Goal: Communication & Community: Connect with others

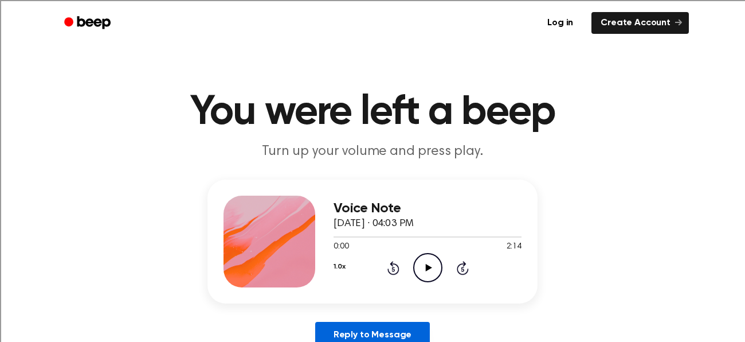
click at [388, 330] on link "Reply to Message" at bounding box center [372, 335] width 115 height 26
click at [386, 329] on link "Reply to Message" at bounding box center [372, 335] width 115 height 26
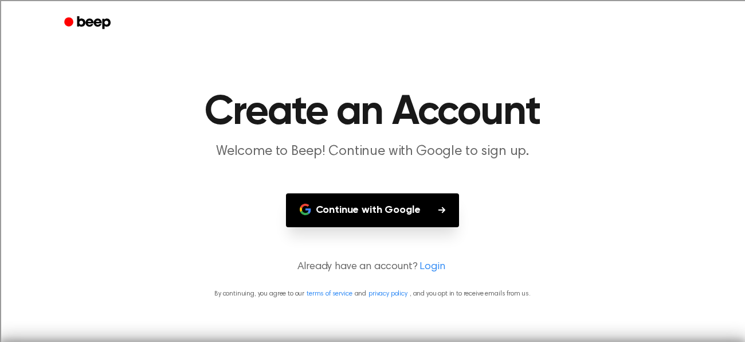
click at [378, 219] on button "Continue with Google" at bounding box center [373, 210] width 174 height 34
